Goal: Information Seeking & Learning: Learn about a topic

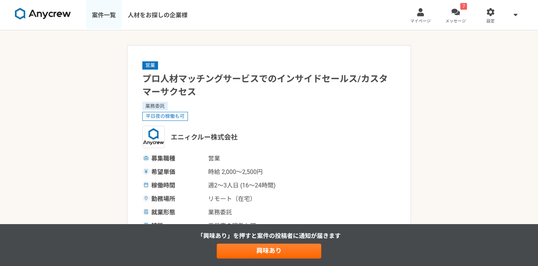
click at [106, 16] on link "案件一覧" at bounding box center [104, 15] width 36 height 30
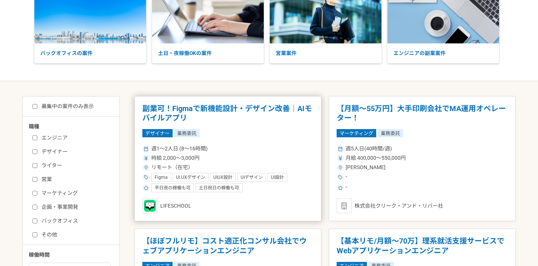
scroll to position [3, 0]
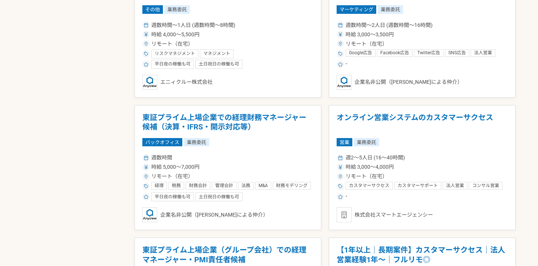
scroll to position [719, 0]
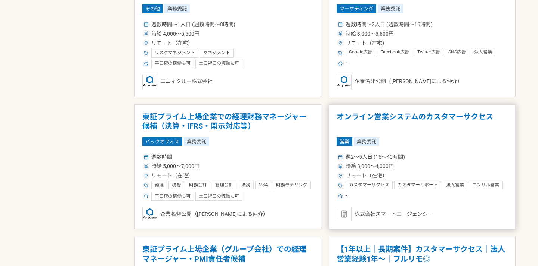
click at [392, 114] on h1 "オンライン営業システムのカスタマーサクセス" at bounding box center [422, 121] width 171 height 19
